Goal: Information Seeking & Learning: Learn about a topic

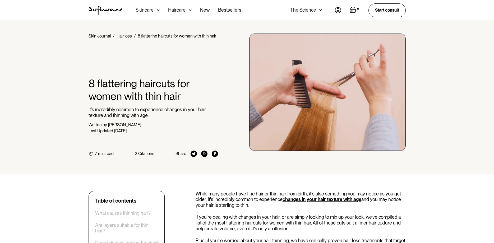
click at [115, 86] on h1 "8 flattering haircuts for women with thin hair" at bounding box center [154, 89] width 130 height 25
click at [118, 96] on h1 "8 flattering haircuts for women with thin hair" at bounding box center [154, 89] width 130 height 25
click at [118, 106] on div "Home / Skin Journal / Hair loss / 8 flattering haircuts for women with thin hai…" at bounding box center [154, 95] width 130 height 123
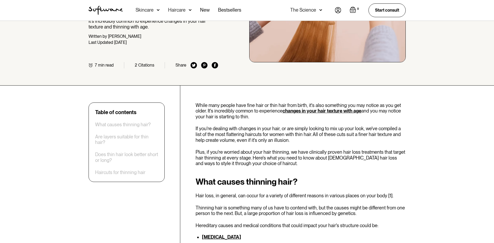
scroll to position [79, 0]
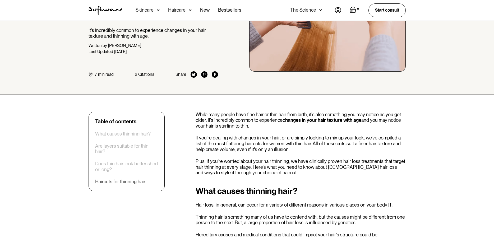
click at [101, 179] on div "Haircuts for thinning hair" at bounding box center [120, 182] width 50 height 6
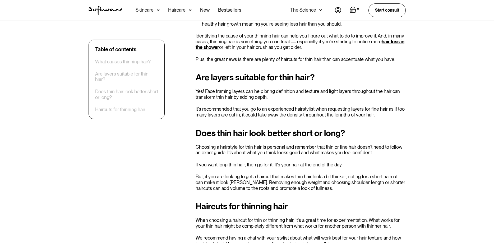
scroll to position [394, 0]
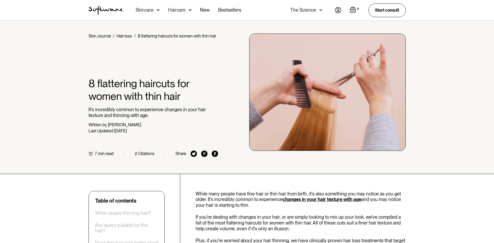
click at [96, 85] on h1 "8 flattering haircuts for women with thin hair" at bounding box center [154, 89] width 130 height 25
click at [150, 36] on div "8 flattering haircuts for women with thin hair" at bounding box center [177, 36] width 79 height 5
click at [145, 76] on div at bounding box center [154, 58] width 130 height 38
click at [320, 99] on img at bounding box center [327, 92] width 156 height 117
